Goal: Information Seeking & Learning: Learn about a topic

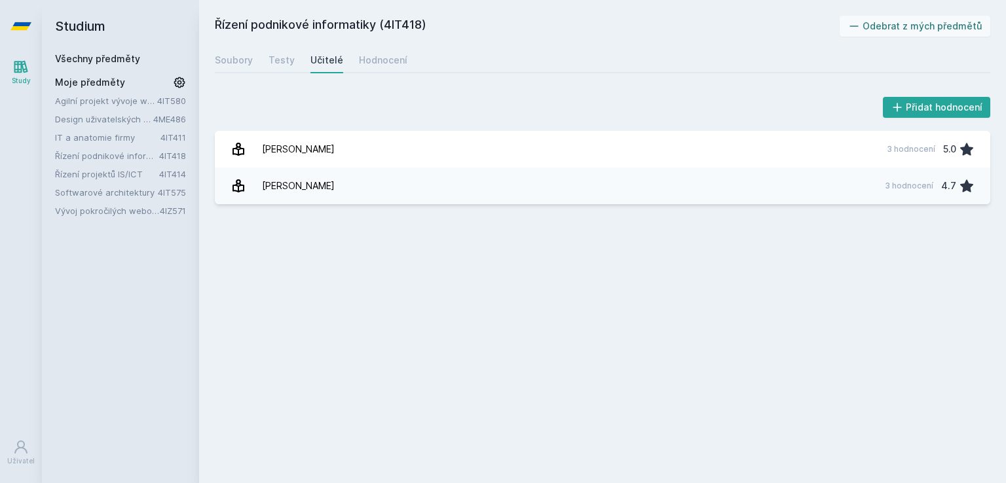
click at [354, 183] on link "Drga Jaroslav 3 hodnocení 4.7" at bounding box center [602, 186] width 775 height 37
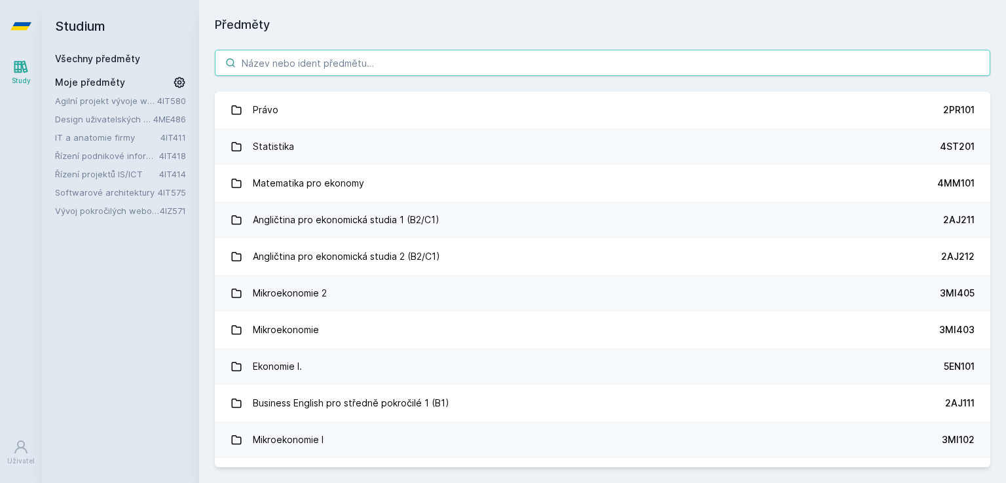
click at [304, 69] on input "search" at bounding box center [602, 63] width 775 height 26
click at [76, 15] on h2 "Studium" at bounding box center [120, 26] width 131 height 52
click at [91, 56] on link "Všechny předměty" at bounding box center [97, 58] width 85 height 11
click at [343, 54] on input "search" at bounding box center [602, 63] width 775 height 26
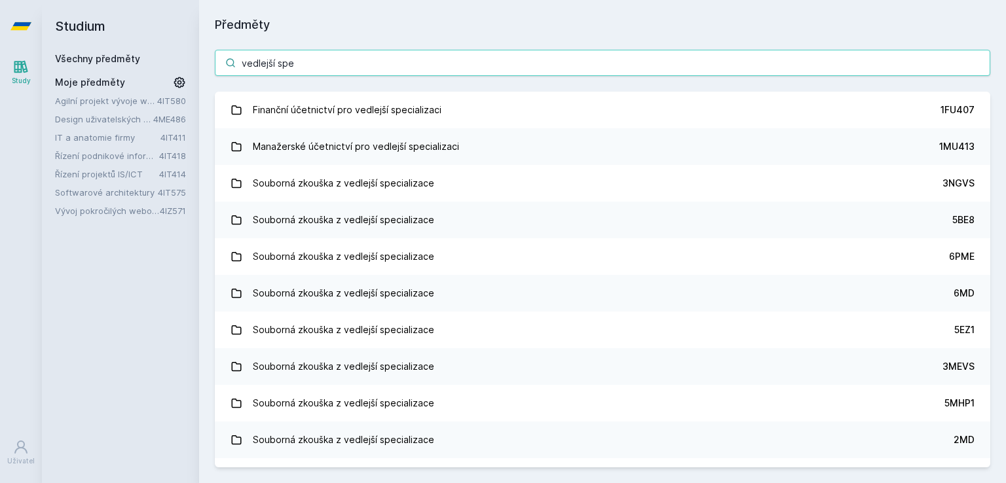
type input "vedlejší spec"
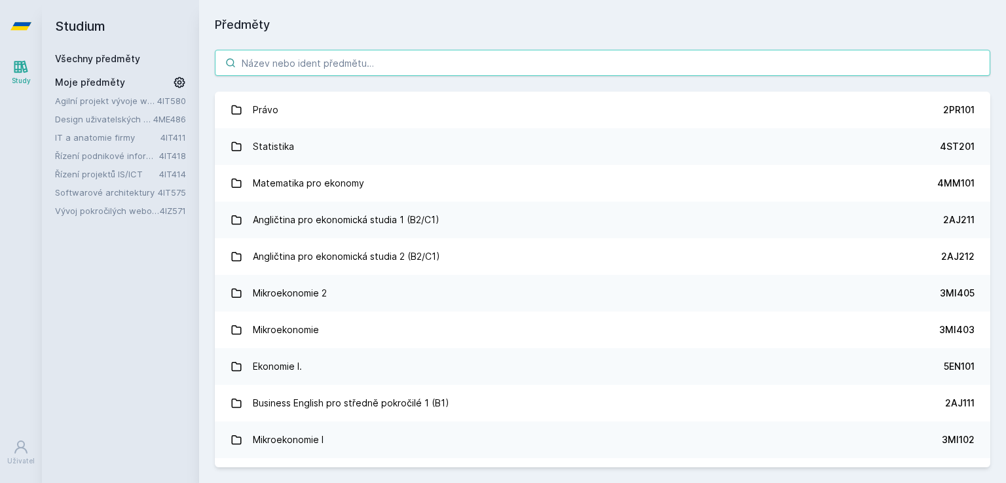
click at [272, 71] on input "search" at bounding box center [602, 63] width 775 height 26
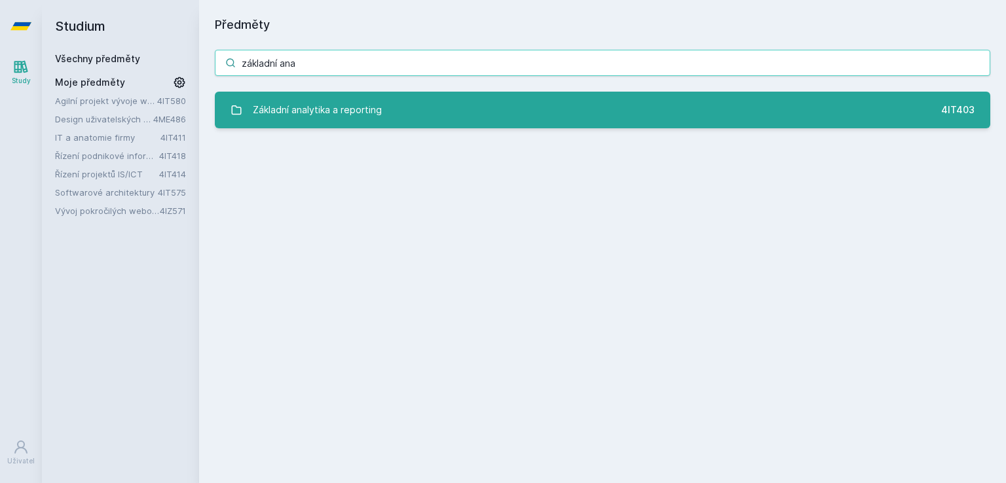
type input "základní ana"
click at [350, 99] on div "Základní analytika a reporting" at bounding box center [317, 110] width 129 height 26
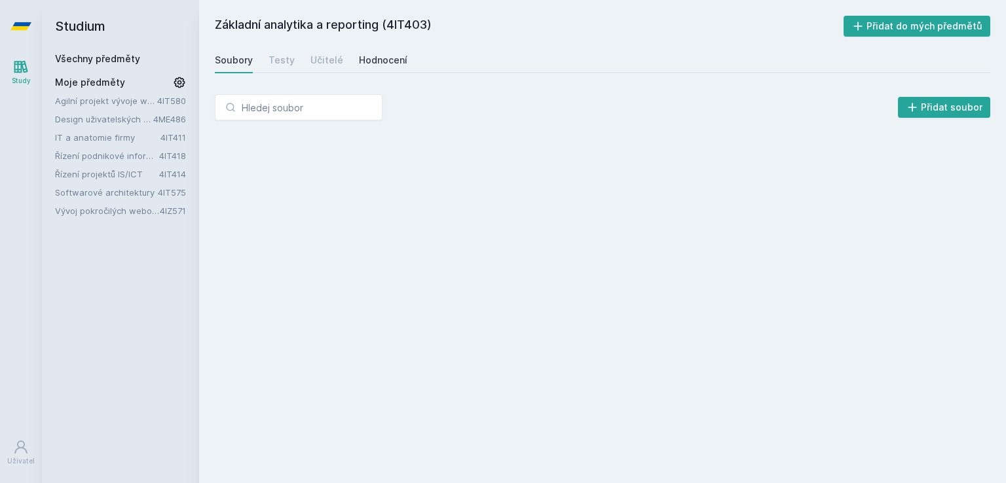
click at [374, 59] on div "Hodnocení" at bounding box center [383, 60] width 48 height 13
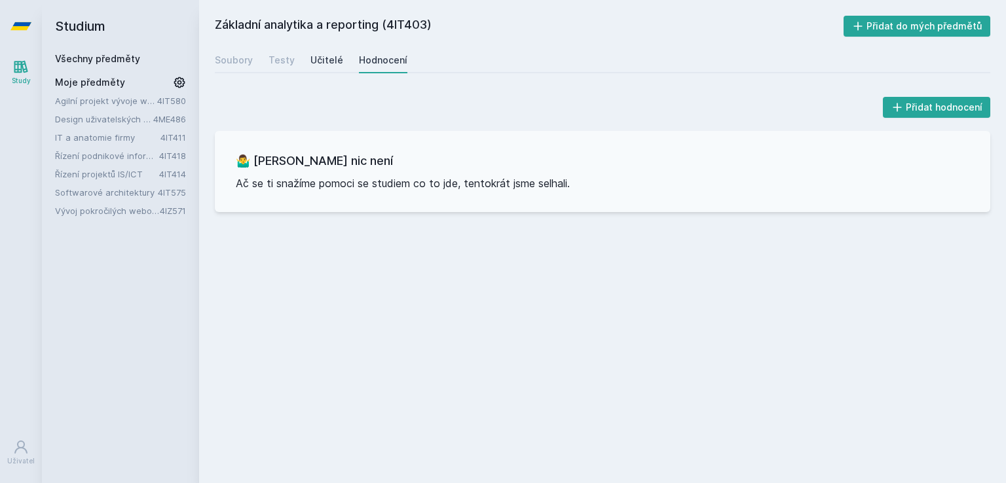
click at [330, 57] on div "Učitelé" at bounding box center [326, 60] width 33 height 13
click at [322, 64] on div "Učitelé" at bounding box center [326, 60] width 33 height 13
click at [381, 62] on div "Hodnocení" at bounding box center [383, 60] width 48 height 13
click at [325, 67] on link "Učitelé" at bounding box center [326, 60] width 33 height 26
click at [255, 64] on div "Soubory Testy Učitelé Hodnocení" at bounding box center [602, 60] width 775 height 26
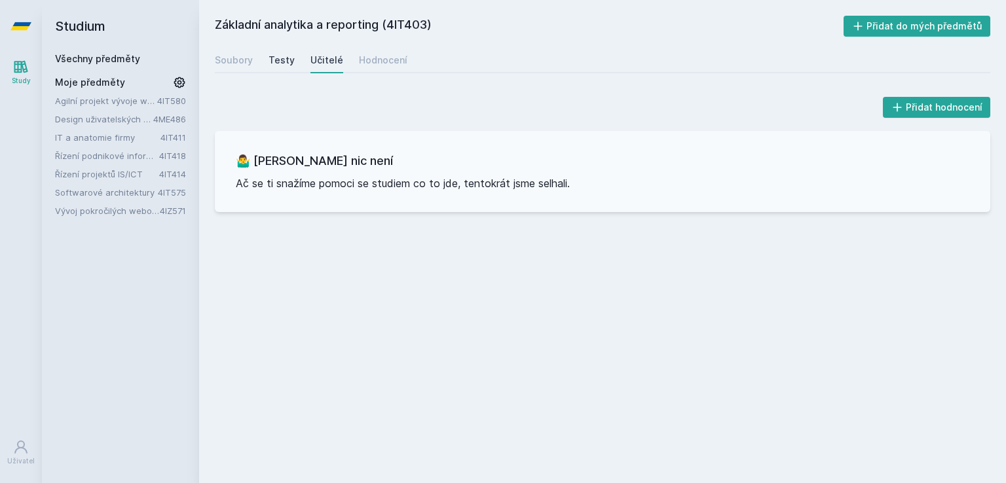
click at [284, 63] on div "Testy" at bounding box center [281, 60] width 26 height 13
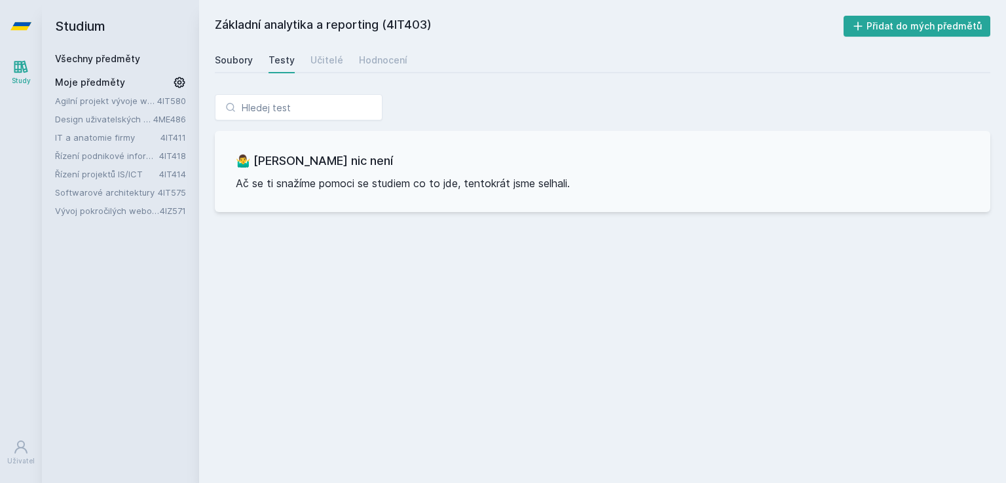
click at [232, 64] on div "Soubory" at bounding box center [234, 60] width 38 height 13
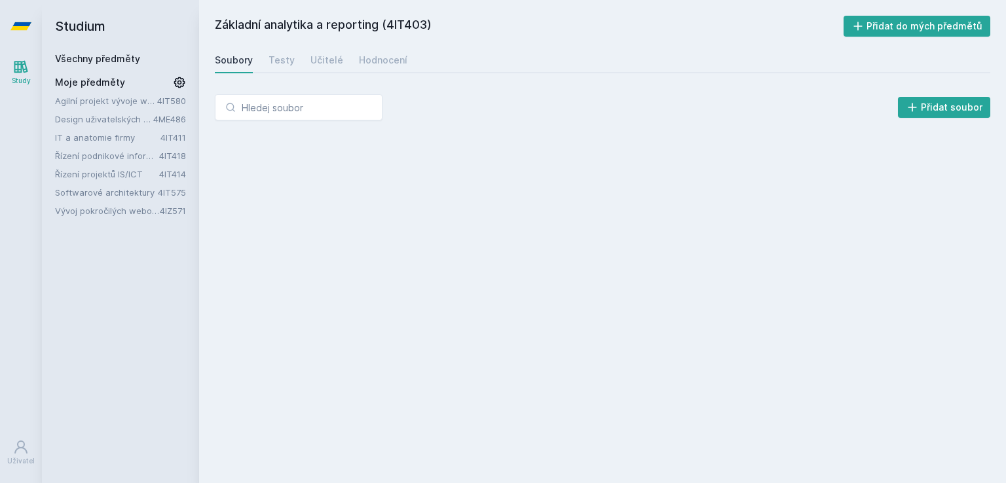
click at [232, 64] on div "Soubory" at bounding box center [234, 60] width 38 height 13
